Goal: Ask a question

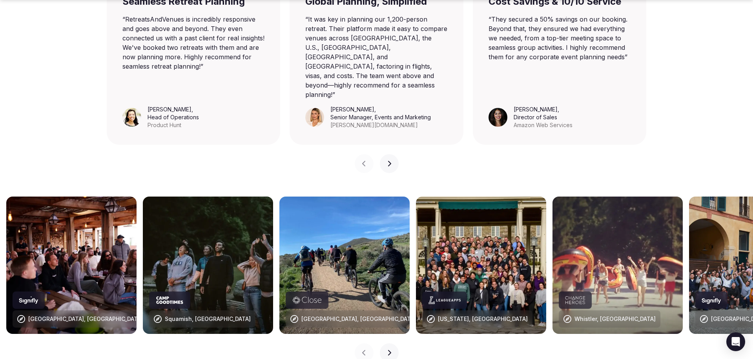
scroll to position [808, 0]
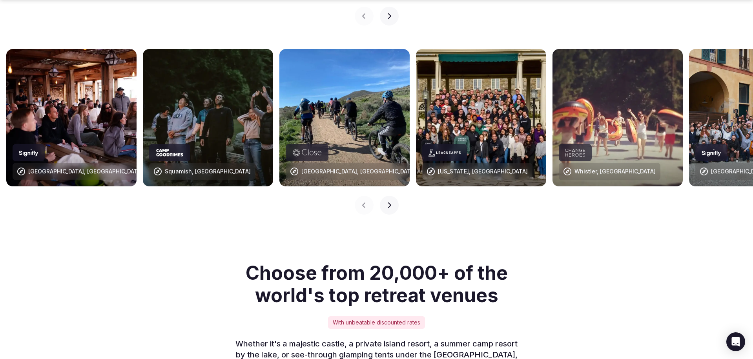
click at [388, 196] on button "Next slide" at bounding box center [389, 205] width 19 height 19
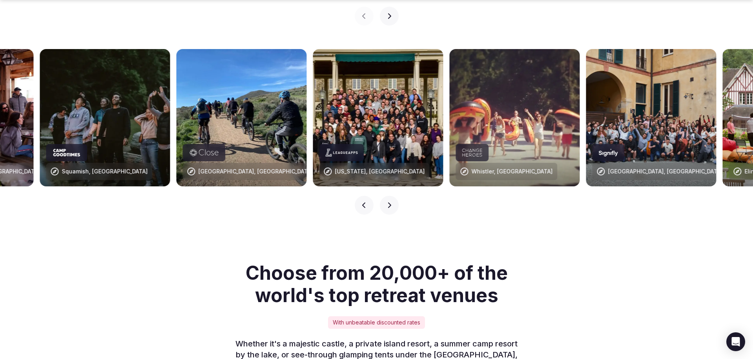
click at [389, 196] on button "Next slide" at bounding box center [389, 205] width 19 height 19
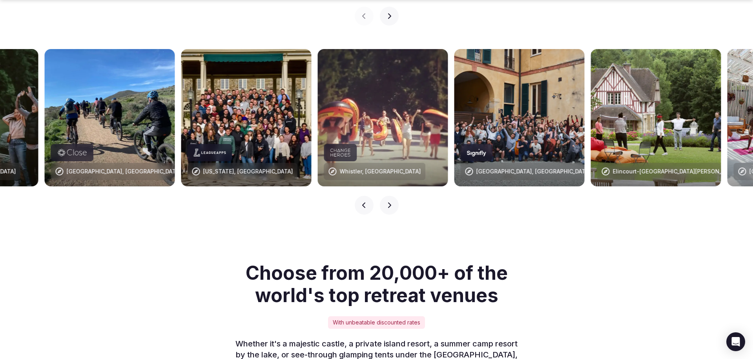
click at [390, 202] on icon "button" at bounding box center [389, 205] width 6 height 6
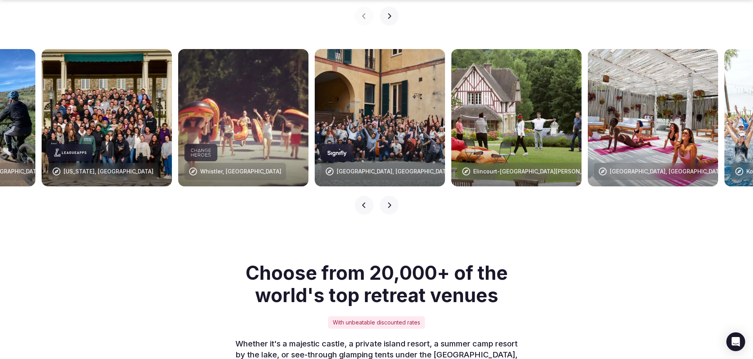
click at [390, 202] on icon "button" at bounding box center [389, 205] width 6 height 6
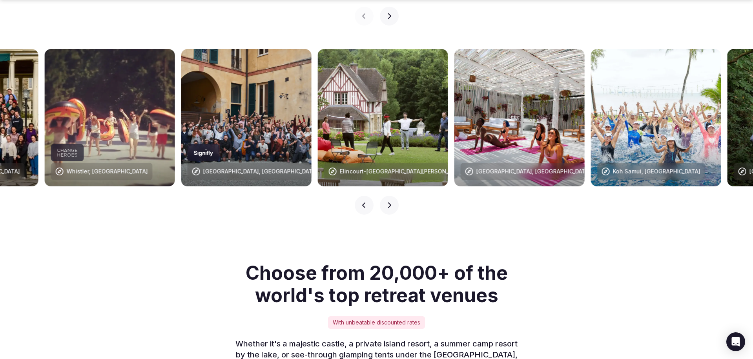
click at [390, 202] on icon "button" at bounding box center [389, 205] width 6 height 6
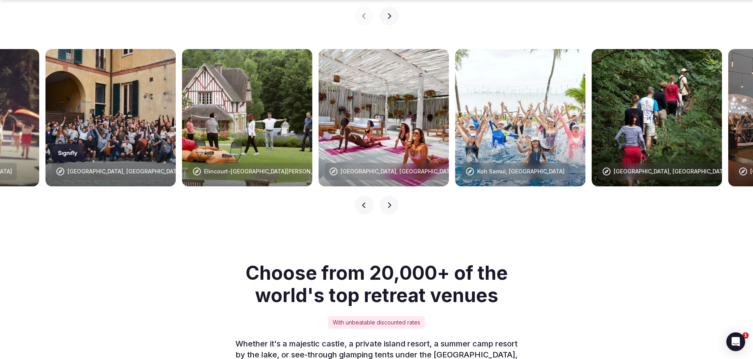
click at [390, 202] on icon "button" at bounding box center [389, 205] width 6 height 6
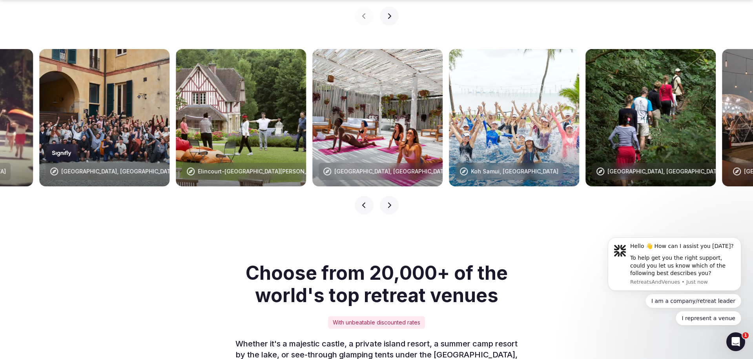
scroll to position [0, 0]
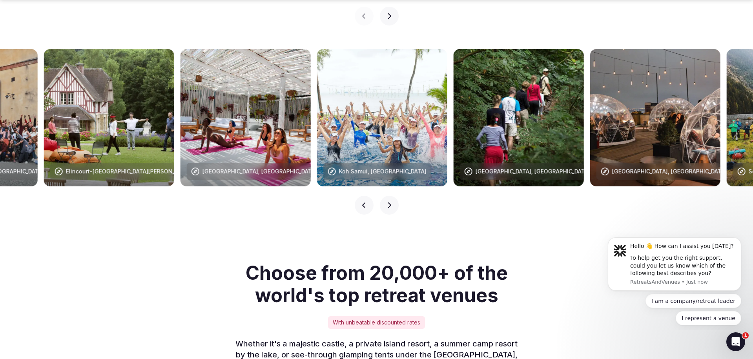
click at [390, 202] on icon "button" at bounding box center [389, 205] width 6 height 6
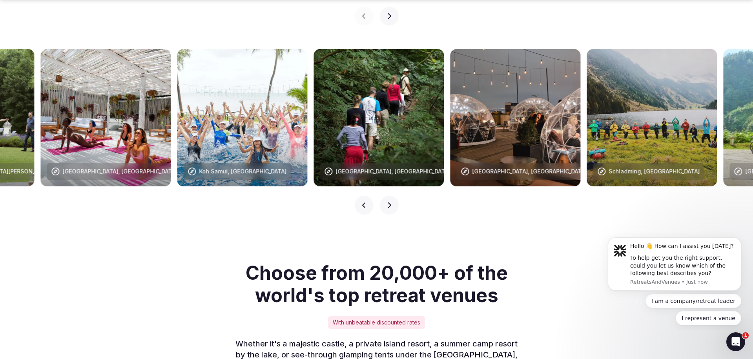
click at [391, 202] on icon "button" at bounding box center [389, 205] width 6 height 6
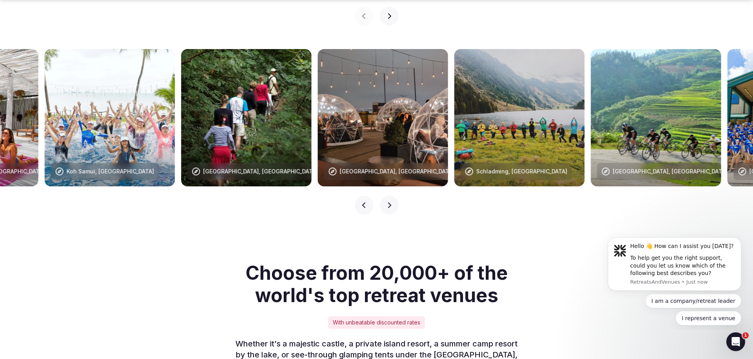
click at [391, 202] on icon "button" at bounding box center [389, 205] width 6 height 6
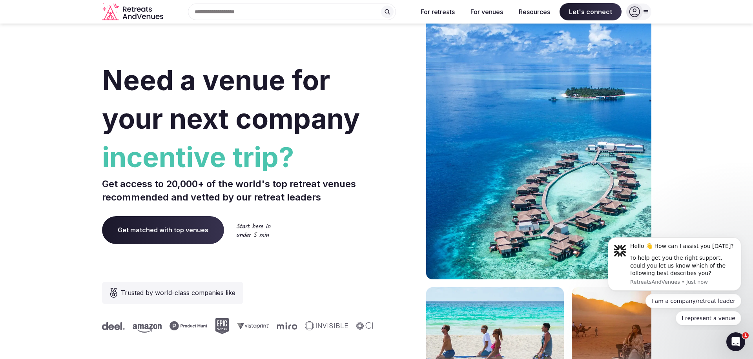
click at [649, 13] on icon at bounding box center [646, 12] width 6 height 6
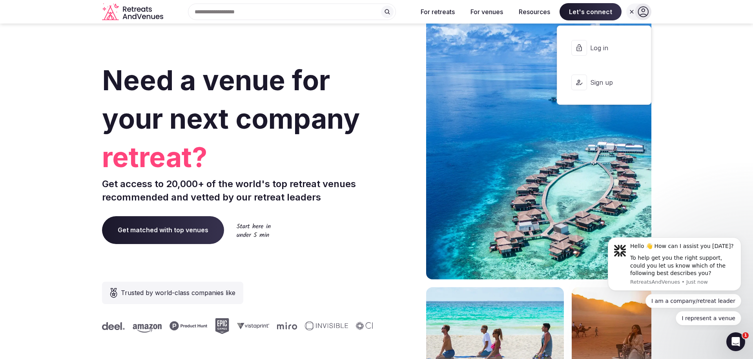
click at [648, 13] on icon at bounding box center [643, 12] width 11 height 11
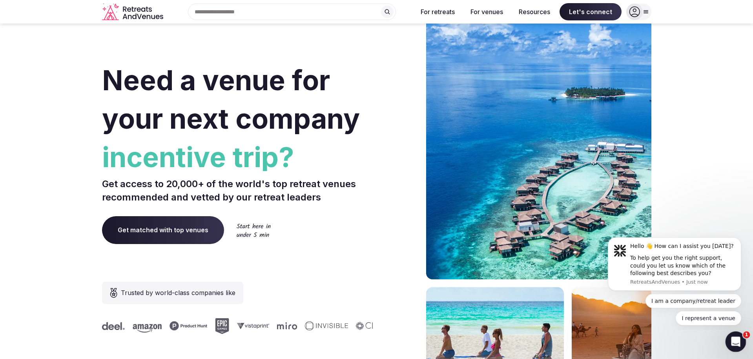
click at [731, 335] on div "Open Intercom Messenger" at bounding box center [735, 341] width 26 height 26
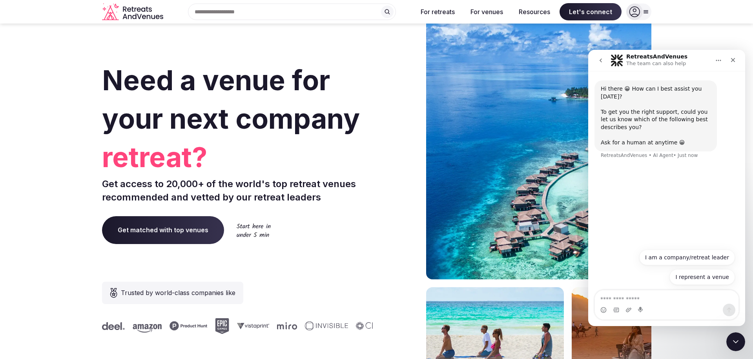
click at [683, 292] on textarea "Ask a question…" at bounding box center [667, 297] width 144 height 13
type textarea "**"
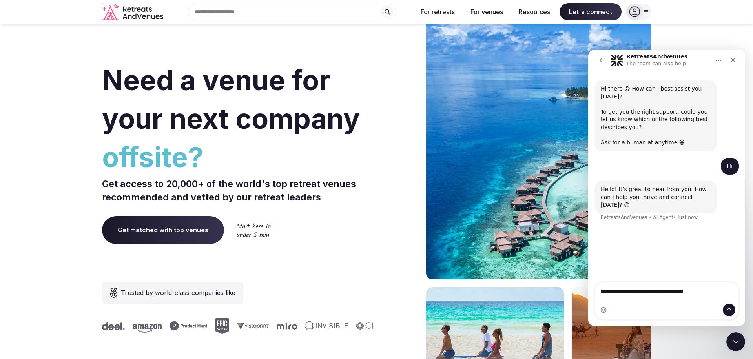
type textarea "**********"
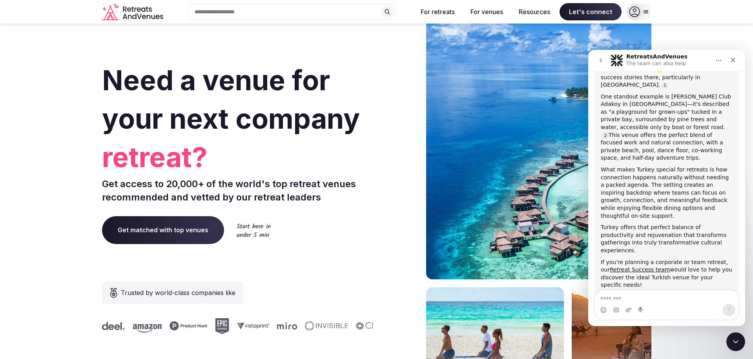
scroll to position [196, 0]
type textarea "********"
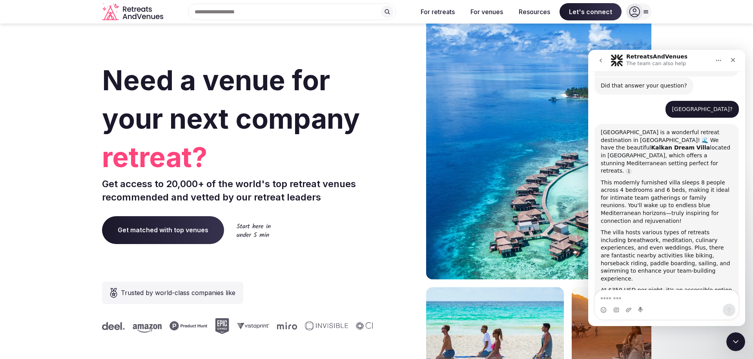
scroll to position [423, 0]
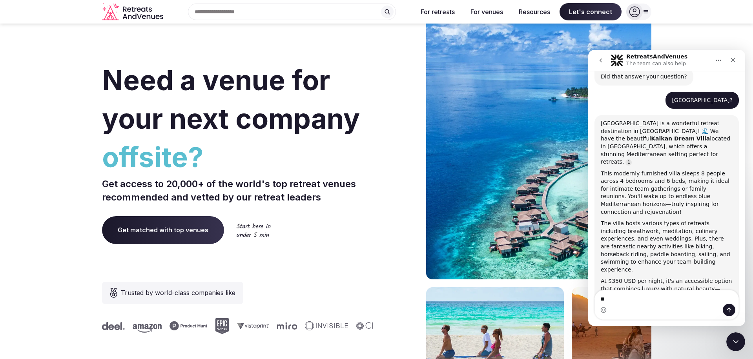
type textarea "***"
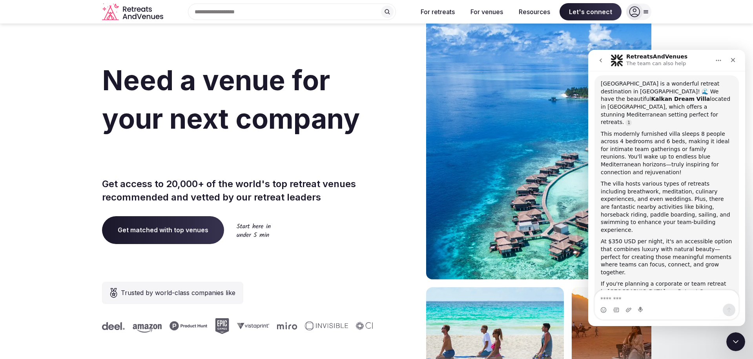
scroll to position [488, 0]
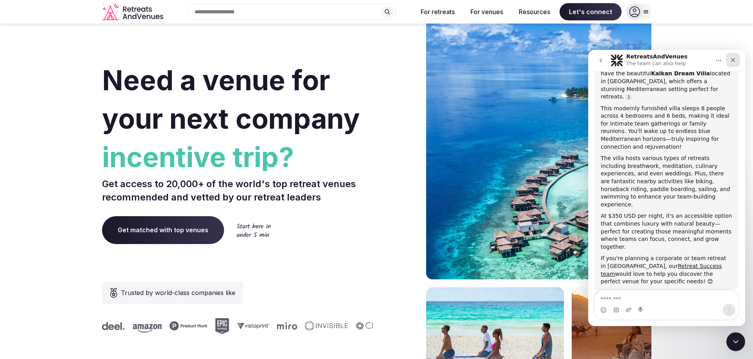
click at [735, 61] on icon "Close" at bounding box center [733, 60] width 6 height 6
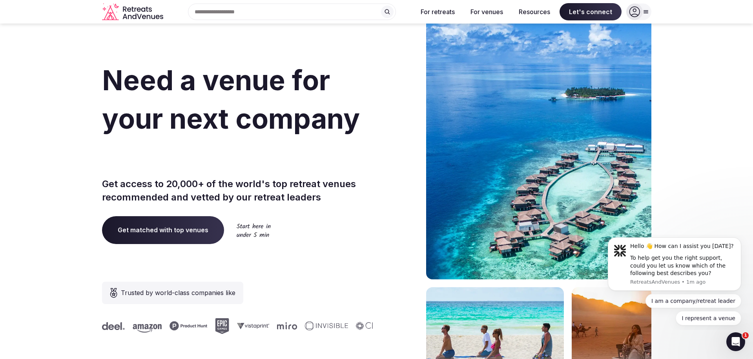
scroll to position [0, 0]
